Goal: Task Accomplishment & Management: Manage account settings

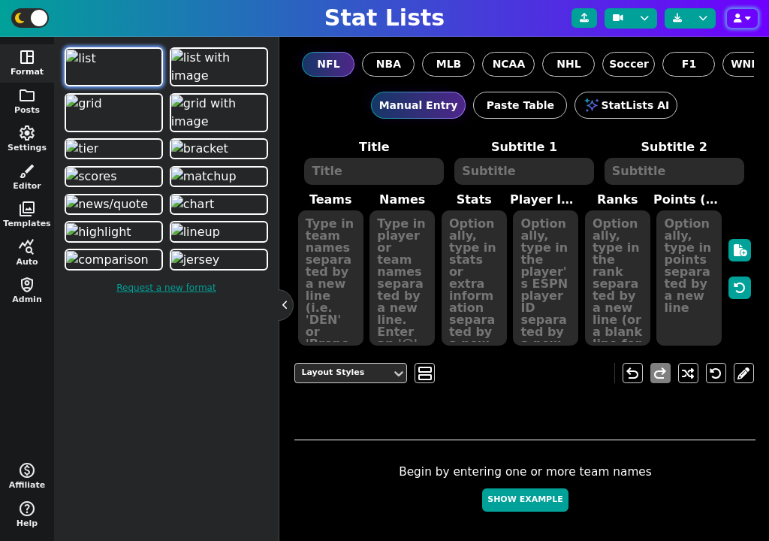
click at [739, 23] on icon "button" at bounding box center [738, 18] width 8 height 9
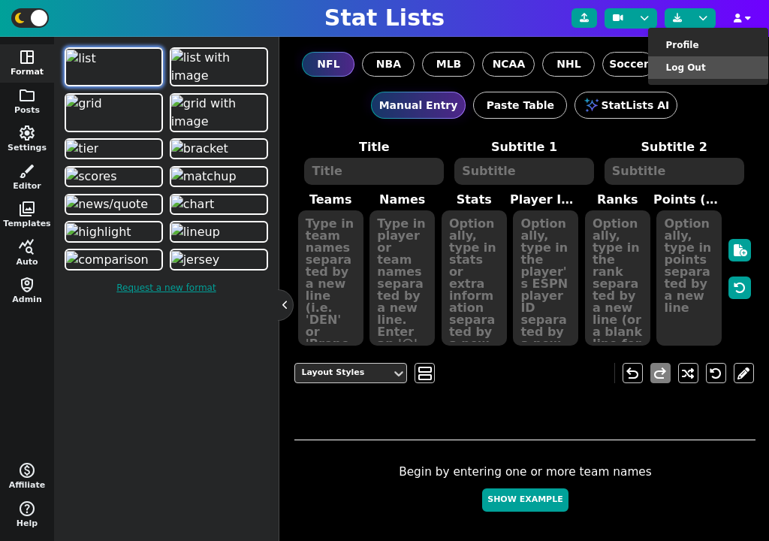
click at [705, 71] on li "Log Out" at bounding box center [708, 67] width 120 height 23
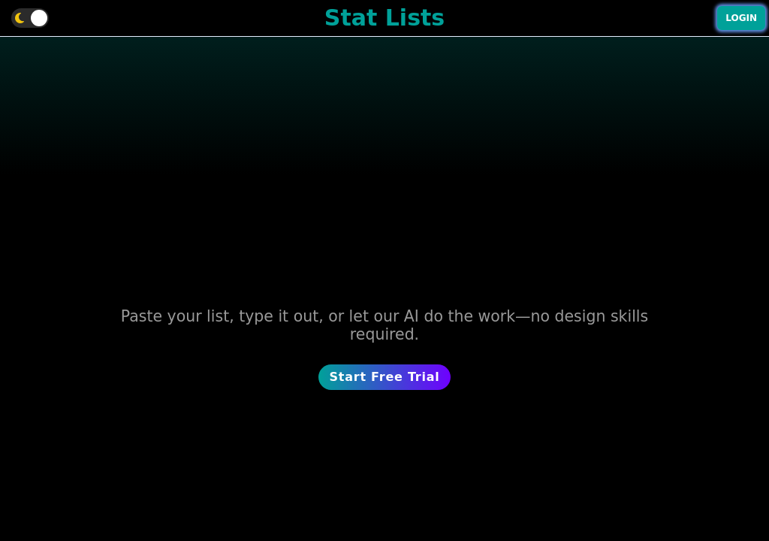
click at [736, 24] on button "Login" at bounding box center [742, 18] width 48 height 24
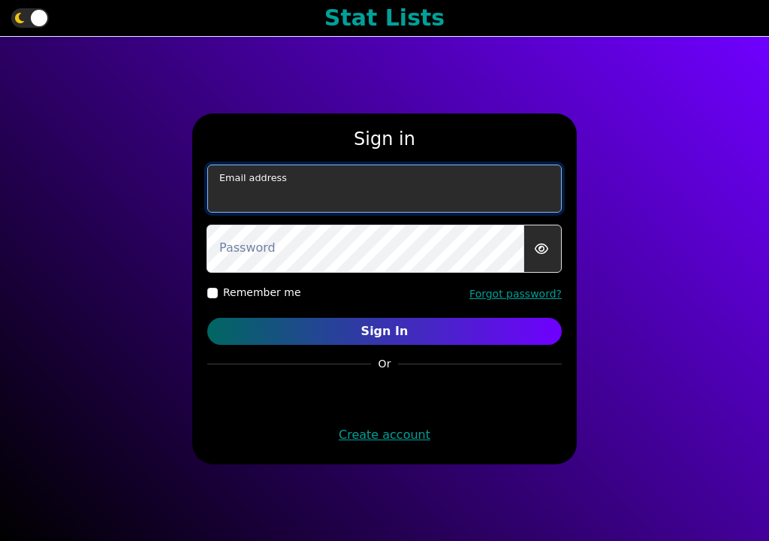
click at [410, 199] on input "email" at bounding box center [384, 189] width 355 height 48
paste input "5m9dftivJK"
type input "[EMAIL_ADDRESS][DOMAIN_NAME]"
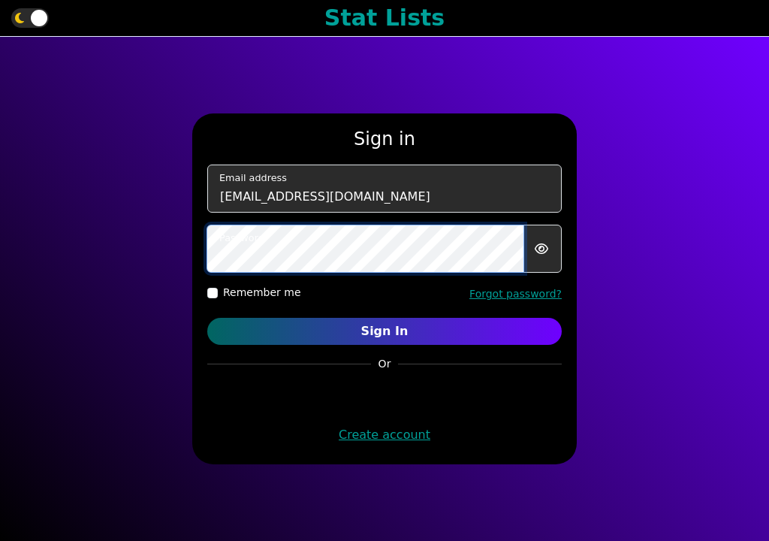
click at [207, 318] on button "Sign In" at bounding box center [384, 331] width 355 height 27
